Goal: Find specific page/section: Find specific page/section

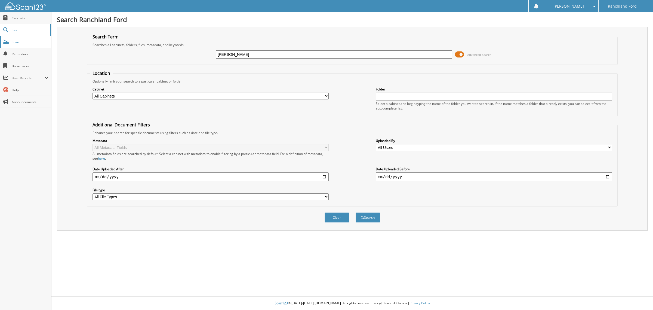
type input "[PERSON_NAME]"
click at [356, 212] on button "Search" at bounding box center [368, 217] width 24 height 10
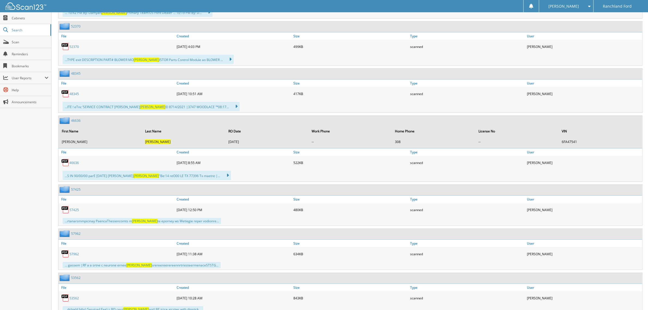
scroll to position [374, 0]
click at [76, 160] on link "46636" at bounding box center [74, 162] width 10 height 5
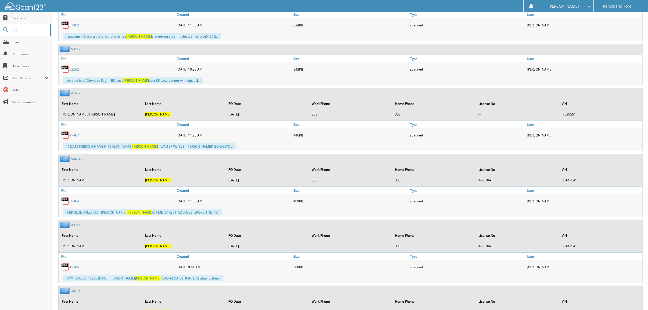
scroll to position [612, 0]
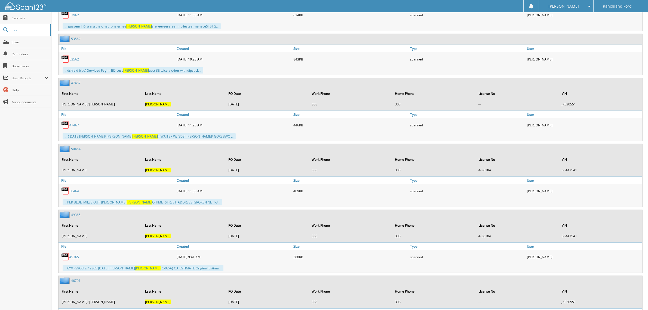
click at [73, 189] on link "50464" at bounding box center [74, 191] width 10 height 5
